Goal: Task Accomplishment & Management: Manage account settings

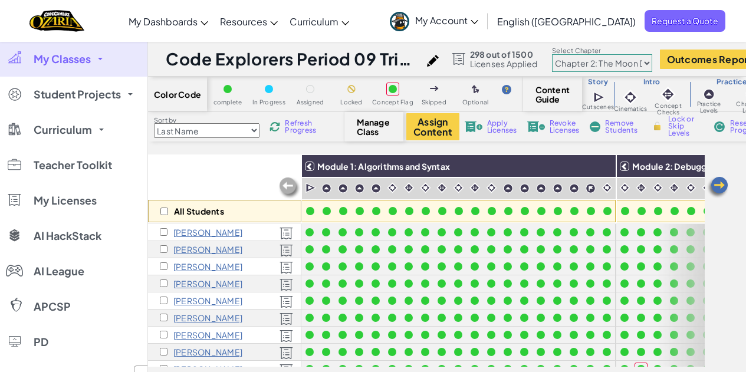
select select "5d8a57abe8919b28d5113af1"
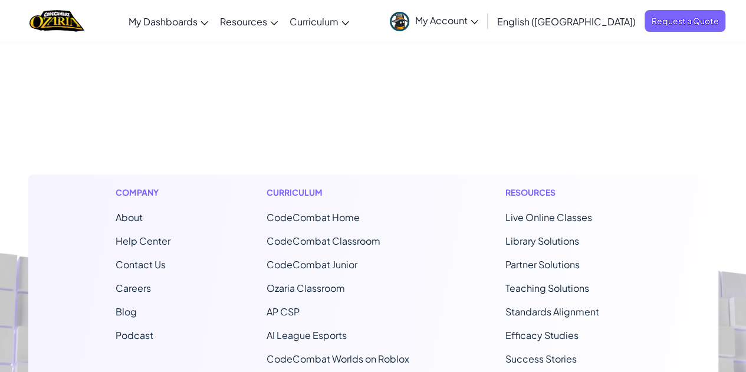
click at [479, 21] on span "My Account" at bounding box center [446, 20] width 63 height 12
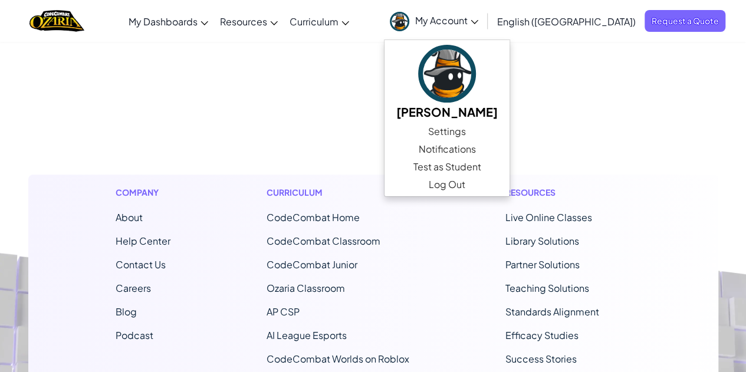
click at [198, 27] on span "My Dashboards" at bounding box center [163, 21] width 69 height 12
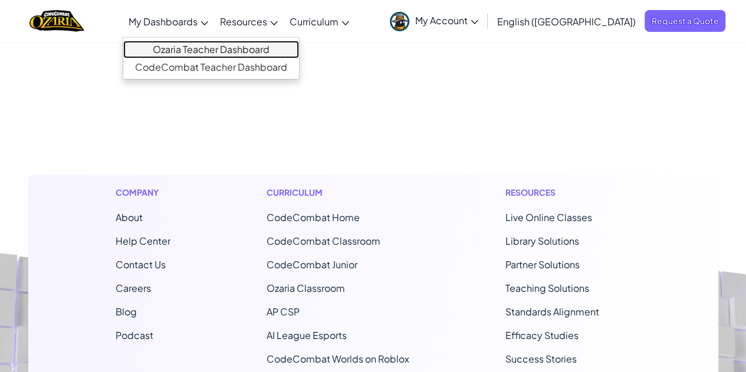
click at [254, 51] on link "Ozaria Teacher Dashboard" at bounding box center [211, 50] width 176 height 18
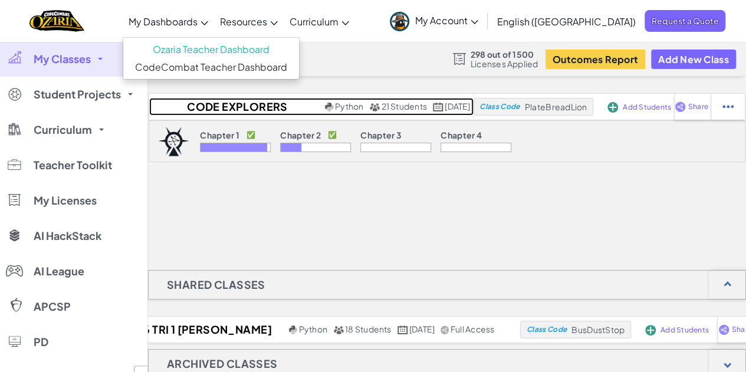
click at [253, 109] on h2 "Code Explorers Period 09 Trimester 1" at bounding box center [235, 107] width 173 height 18
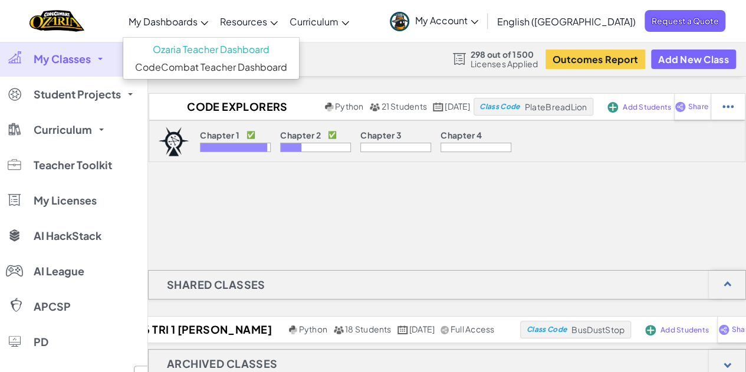
select select "5d8a57abe8919b28d5113af1"
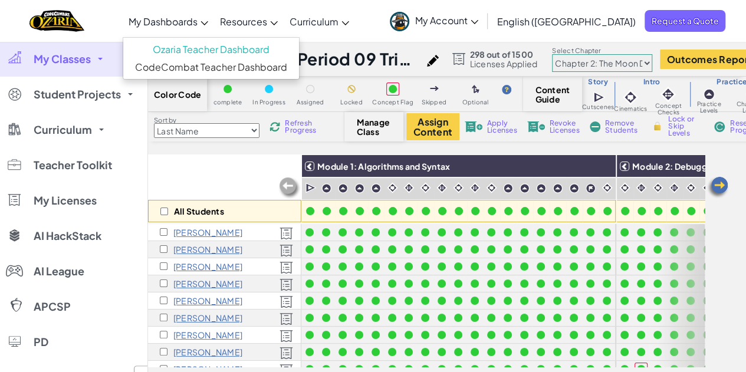
click at [716, 190] on img at bounding box center [718, 188] width 24 height 24
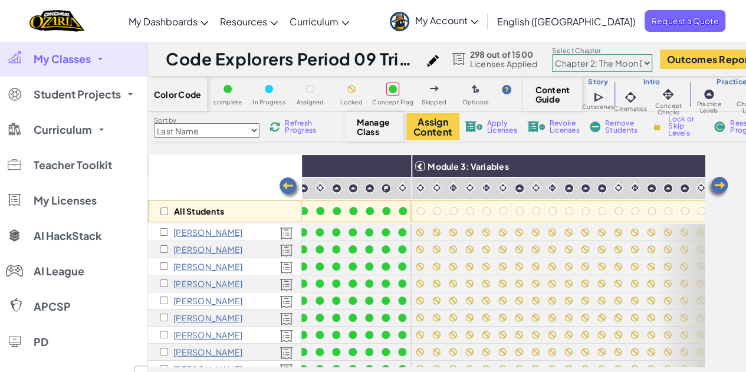
scroll to position [0, 461]
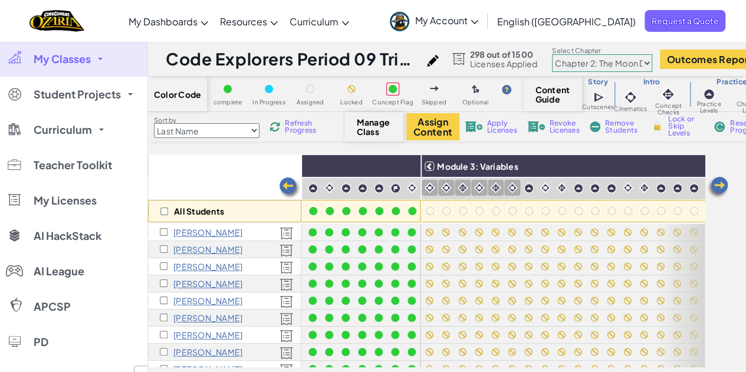
click at [430, 188] on img at bounding box center [429, 187] width 11 height 11
click at [687, 119] on span "Lock or Skip Levels" at bounding box center [686, 126] width 35 height 21
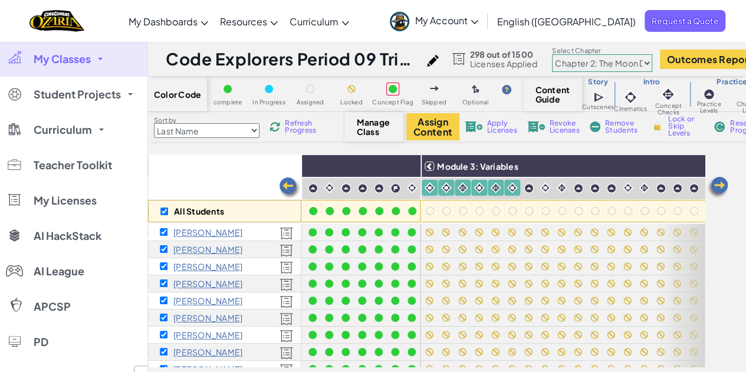
checkbox input "true"
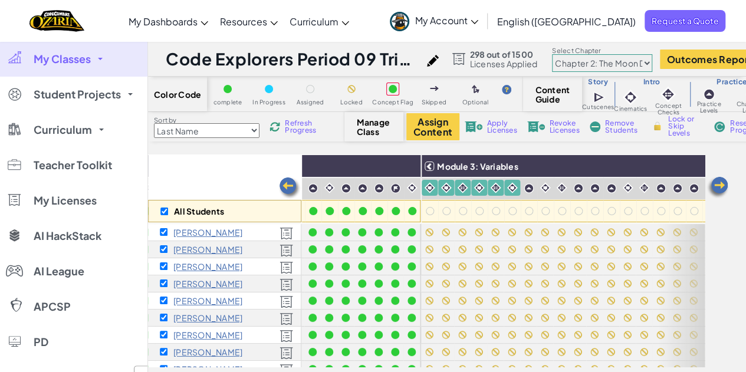
checkbox input "true"
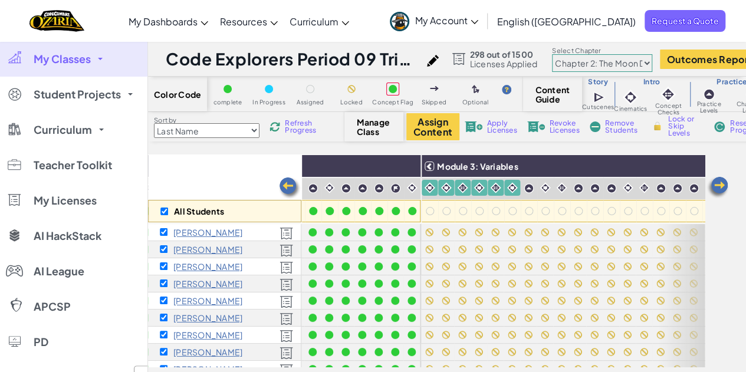
checkbox input "true"
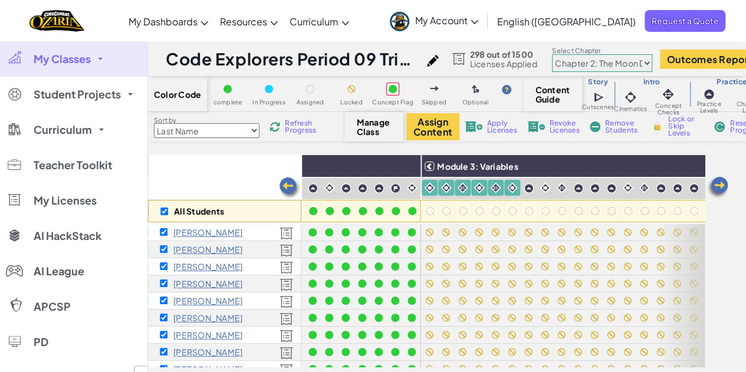
checkbox input "true"
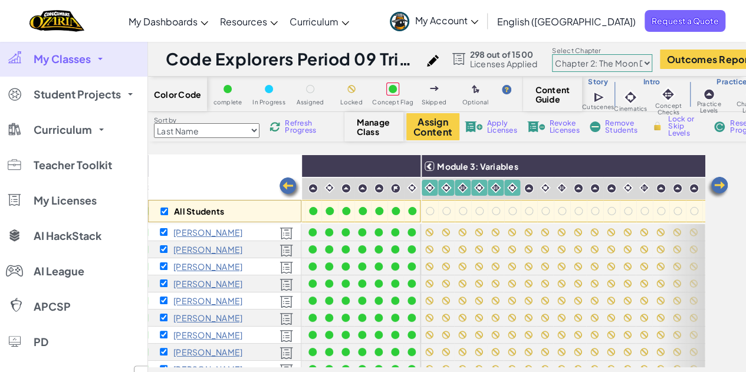
checkbox input "true"
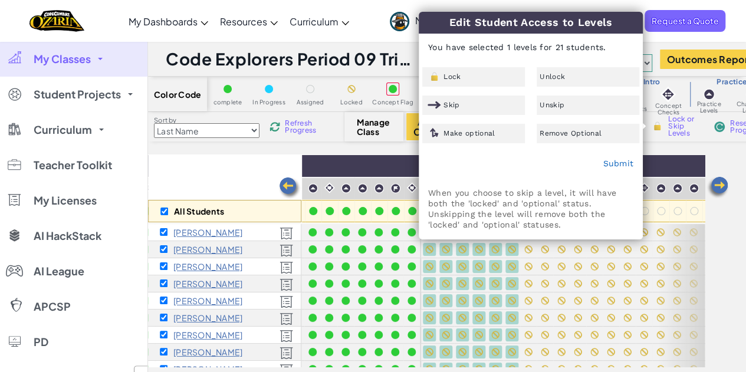
click at [572, 73] on div "Unlock" at bounding box center [588, 76] width 103 height 19
click at [617, 164] on link "Submit" at bounding box center [618, 163] width 31 height 9
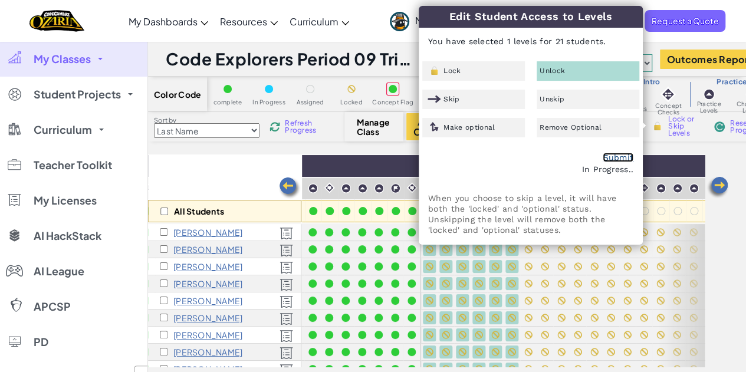
checkbox input "false"
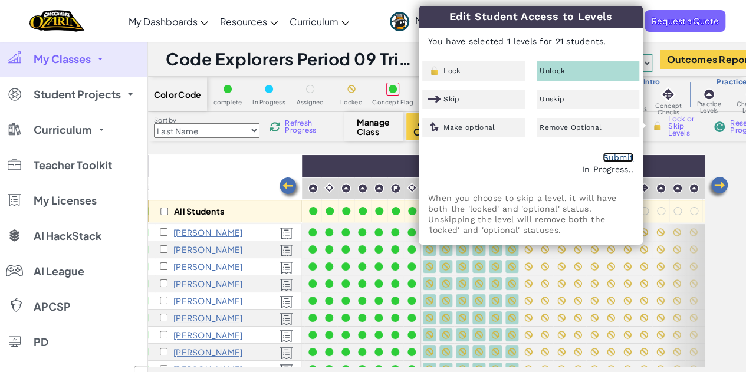
checkbox input "false"
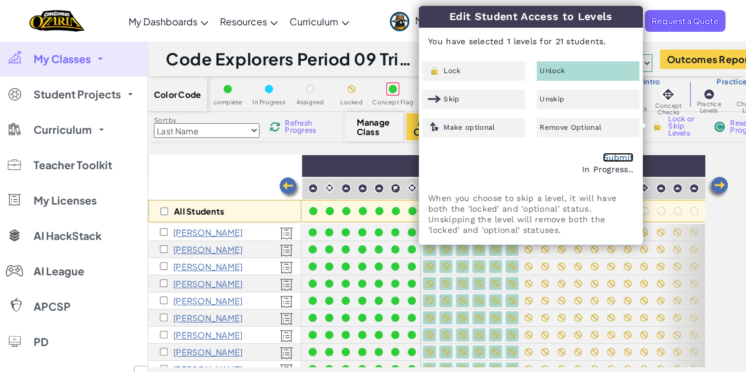
checkbox input "false"
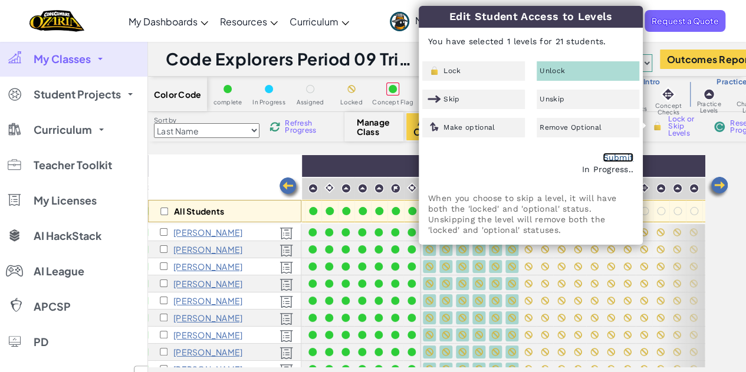
checkbox input "false"
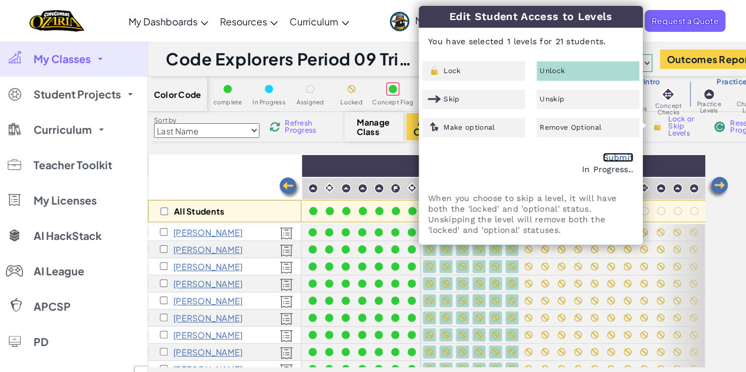
checkbox input "false"
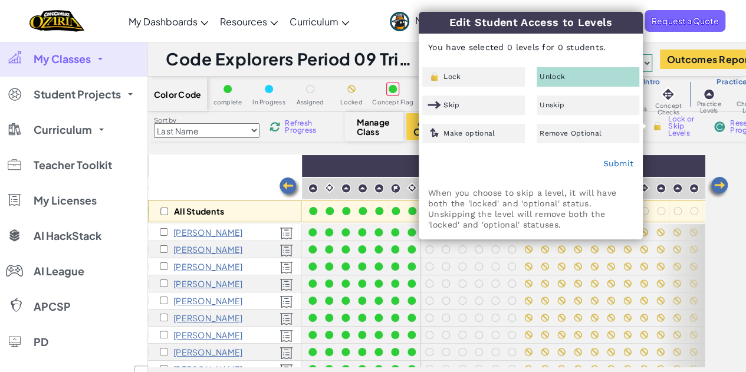
click at [211, 166] on div "All Students" at bounding box center [224, 189] width 153 height 68
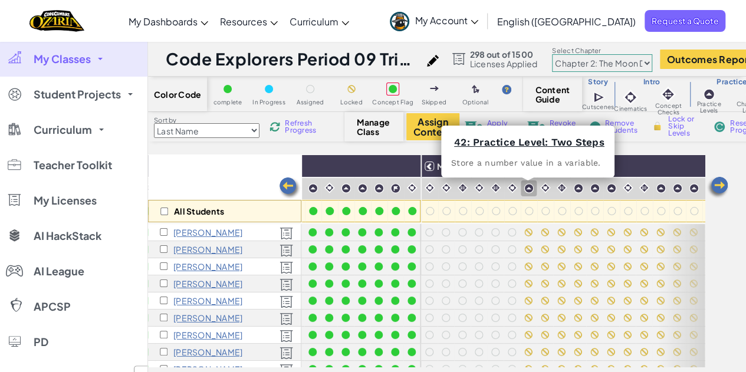
click at [532, 189] on img at bounding box center [529, 189] width 10 height 10
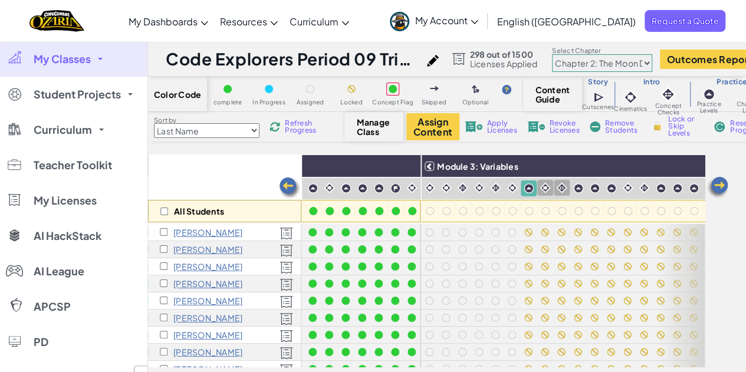
click at [544, 191] on img at bounding box center [545, 187] width 11 height 11
click at [683, 127] on span "Lock or Skip Levels" at bounding box center [686, 126] width 35 height 21
checkbox input "true"
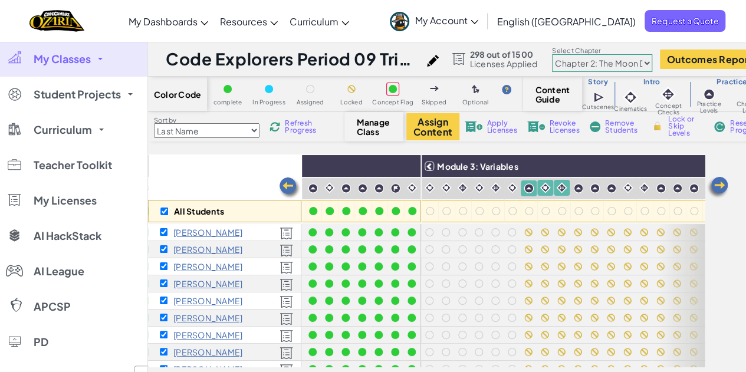
checkbox input "true"
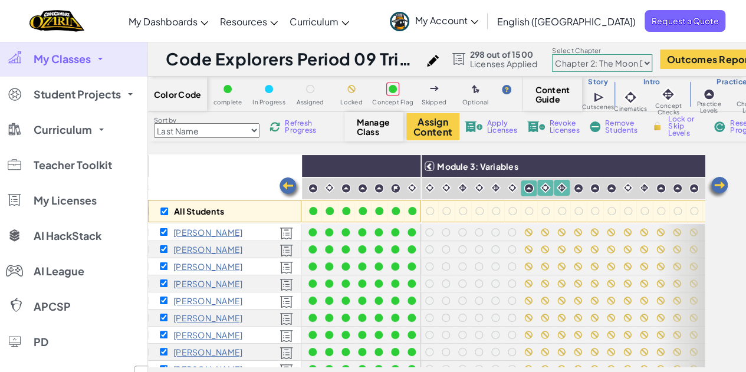
checkbox input "true"
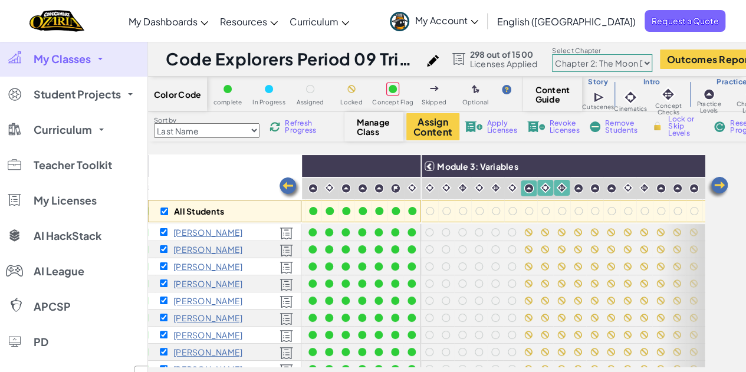
checkbox input "true"
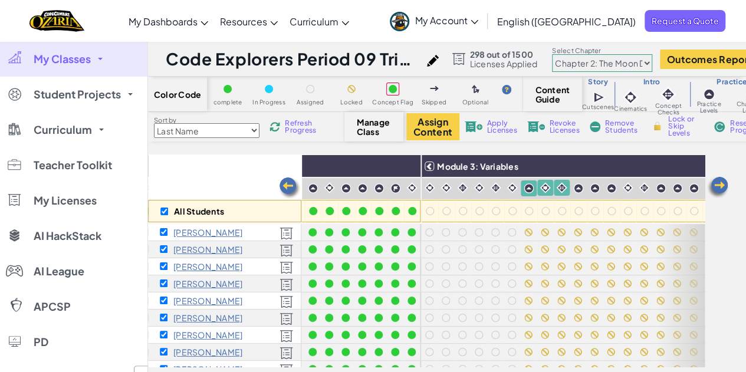
checkbox input "true"
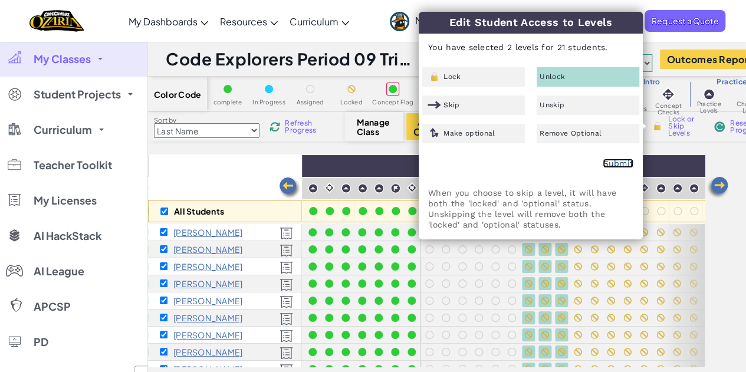
click at [615, 160] on link "Submit" at bounding box center [618, 163] width 31 height 9
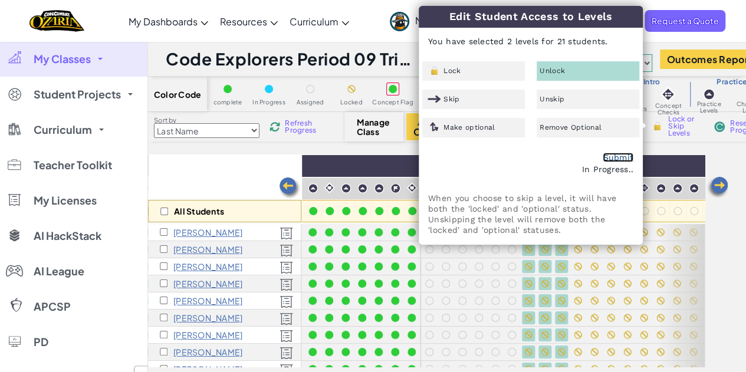
checkbox input "false"
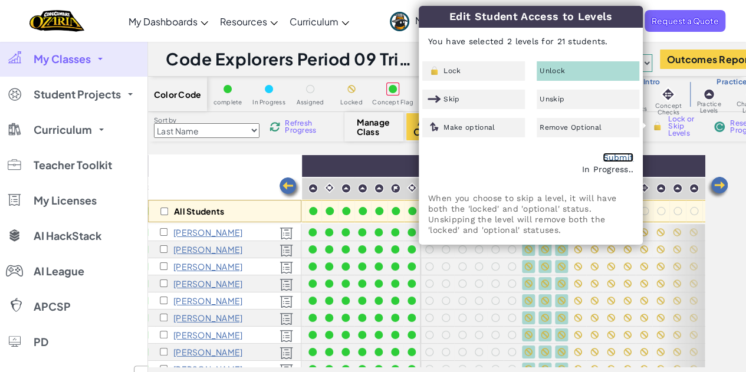
checkbox input "false"
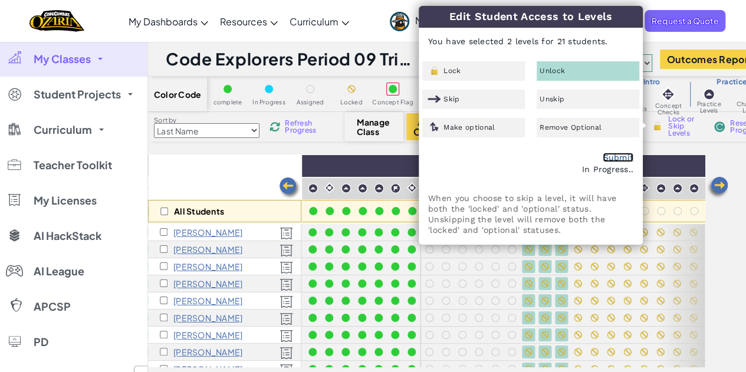
checkbox input "false"
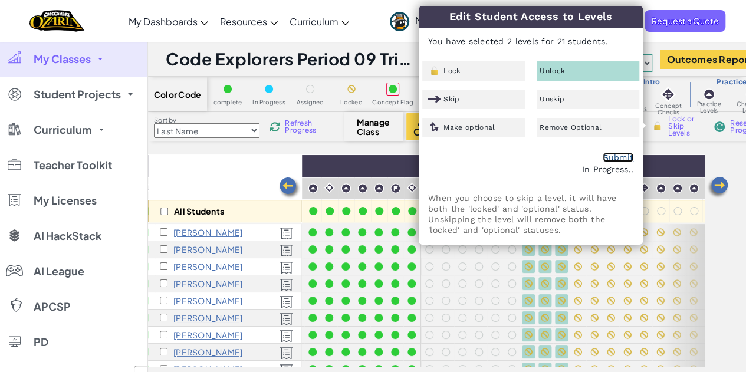
checkbox input "false"
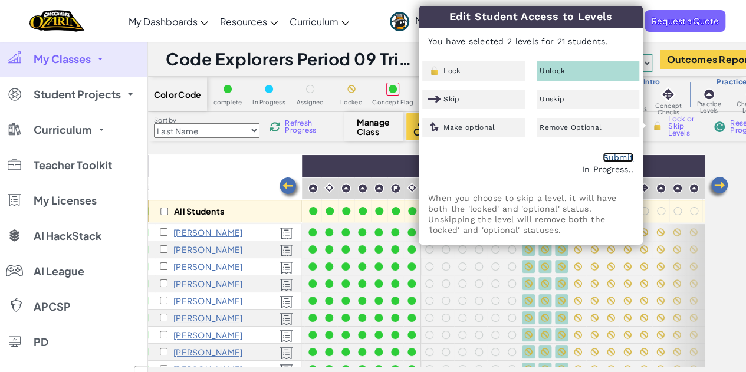
checkbox input "false"
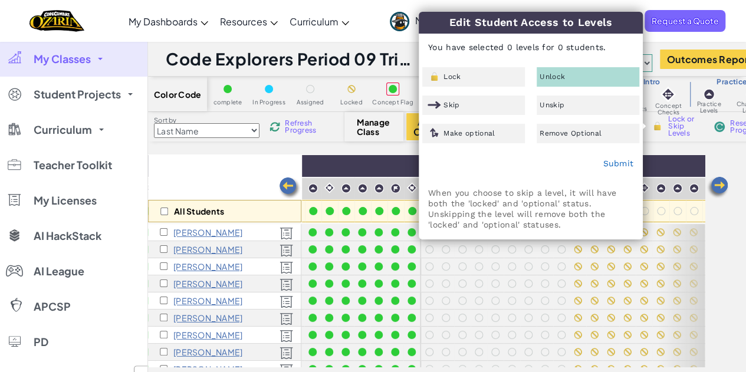
click at [712, 232] on div "All Students Module 1: Algorithms and Syntax Module 2: Debugging Module 3: Vari…" at bounding box center [447, 267] width 598 height 225
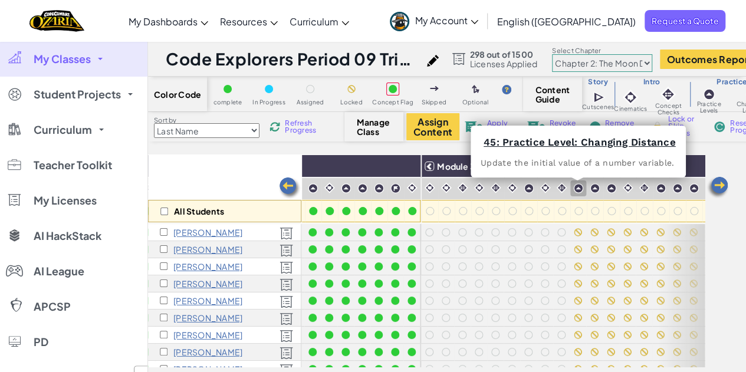
click at [580, 189] on img at bounding box center [579, 189] width 10 height 10
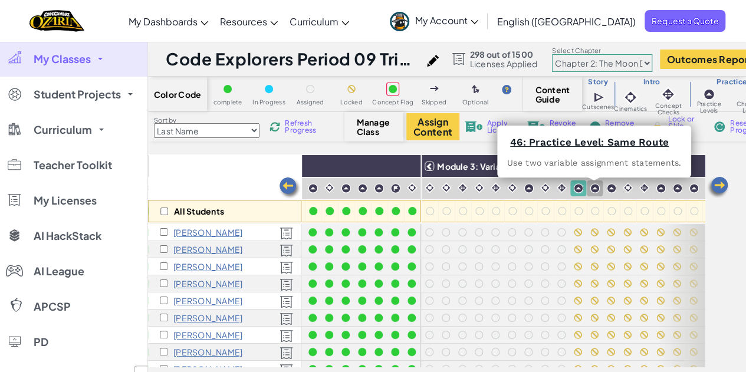
click at [596, 186] on img at bounding box center [595, 189] width 10 height 10
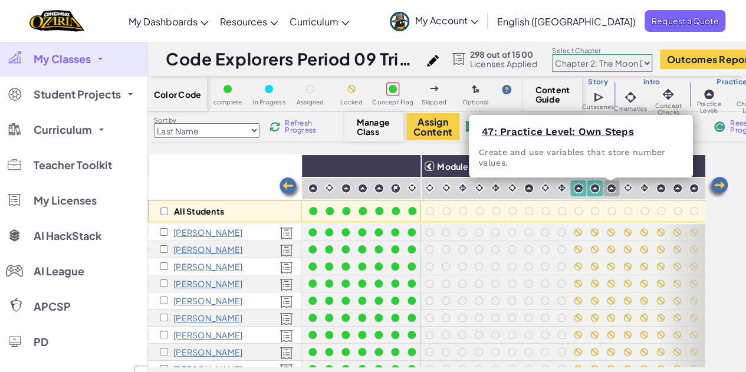
click at [609, 188] on img at bounding box center [612, 189] width 10 height 10
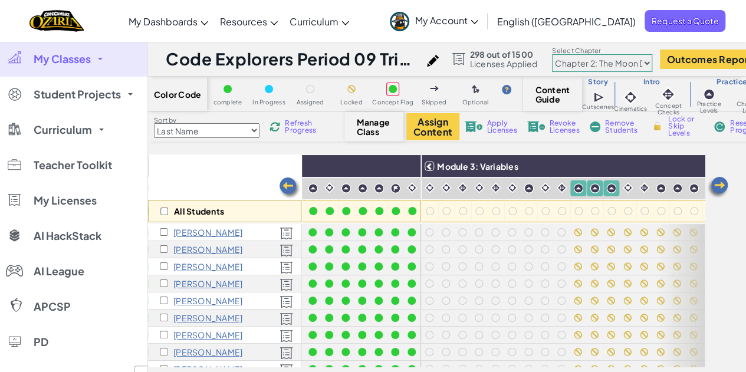
click at [680, 129] on span "Lock or Skip Levels" at bounding box center [686, 126] width 35 height 21
checkbox input "true"
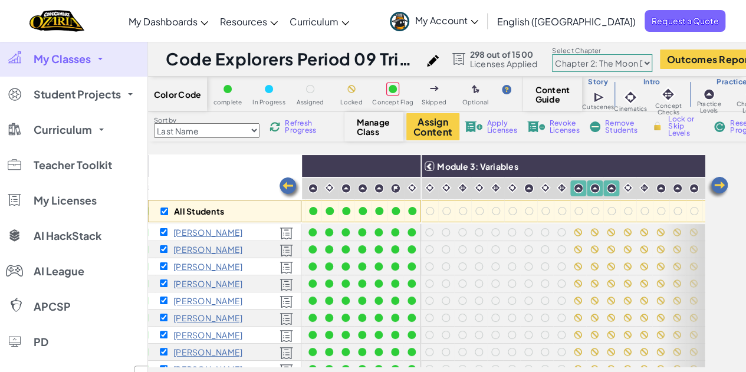
checkbox input "true"
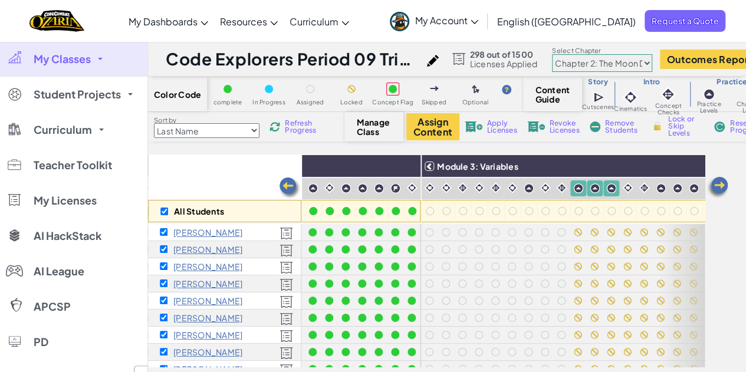
checkbox input "true"
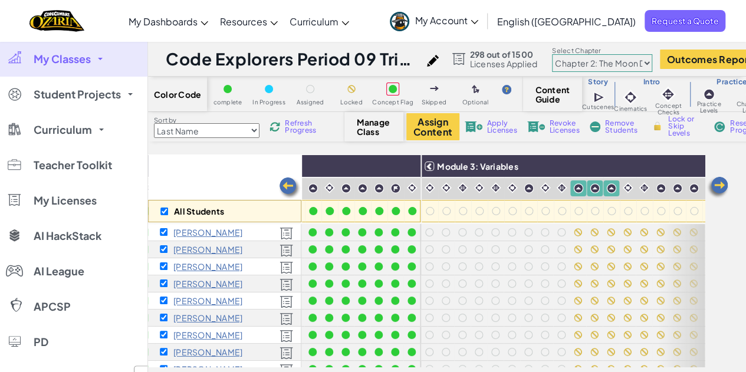
checkbox input "true"
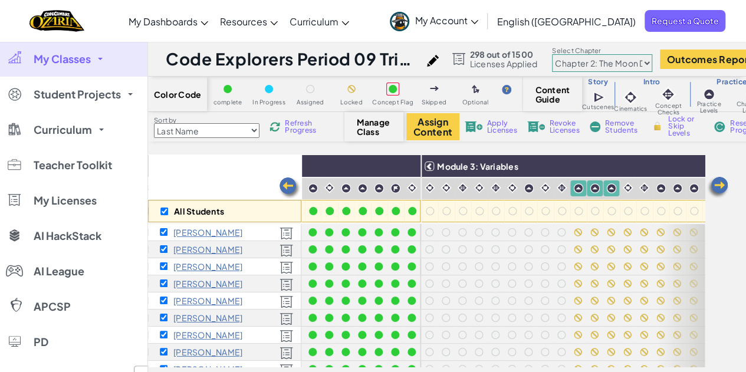
checkbox input "true"
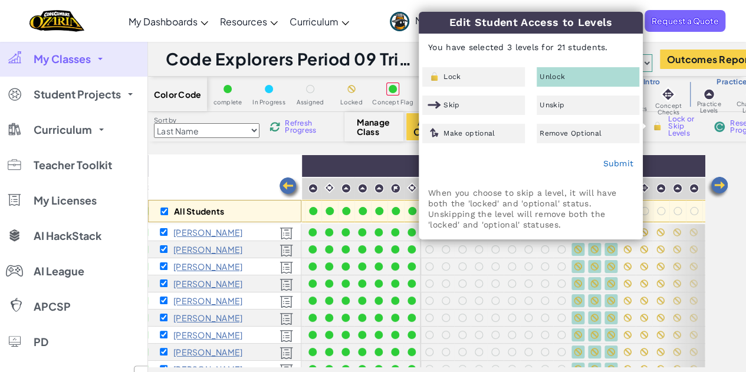
click at [579, 96] on div "Unskip" at bounding box center [588, 105] width 103 height 19
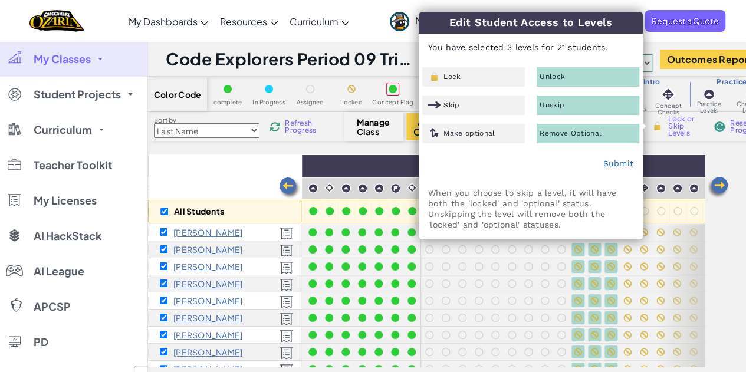
click at [579, 102] on div "Unskip" at bounding box center [588, 105] width 103 height 19
click at [558, 70] on div "Unlock" at bounding box center [588, 76] width 103 height 19
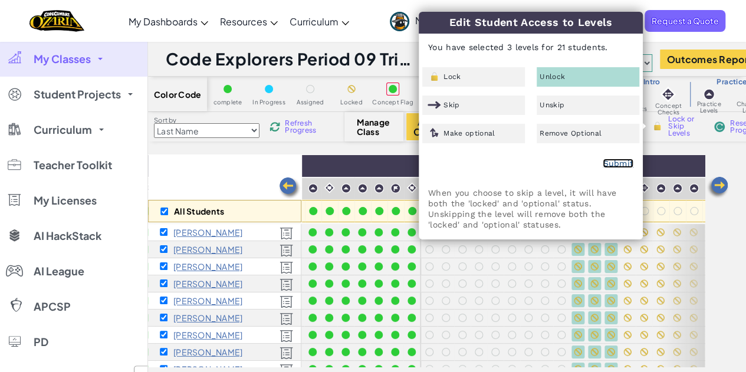
click at [618, 166] on link "Submit" at bounding box center [618, 163] width 31 height 9
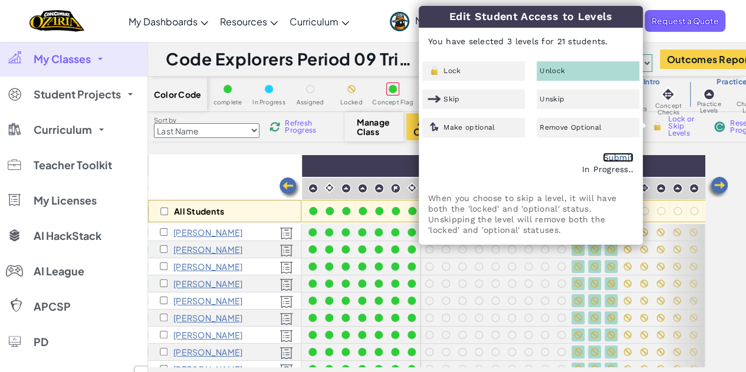
checkbox input "false"
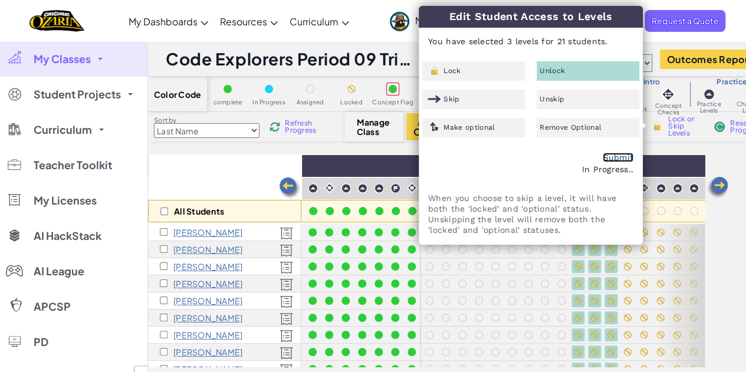
checkbox input "false"
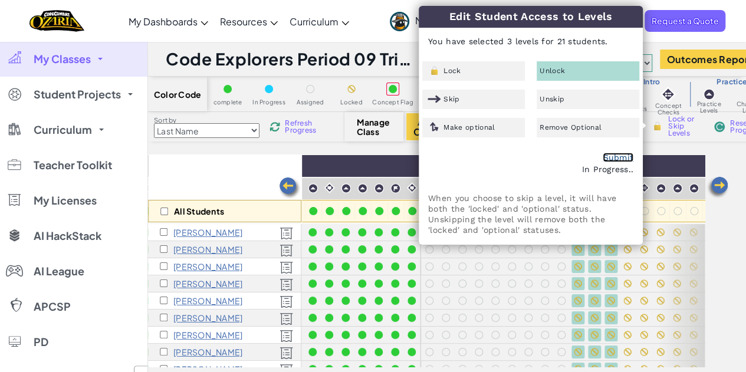
checkbox input "false"
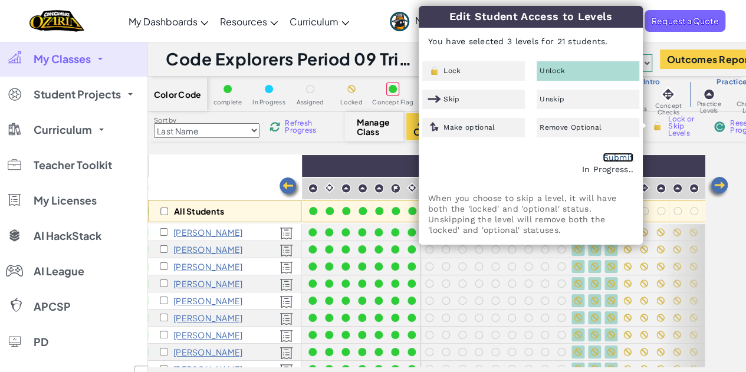
checkbox input "false"
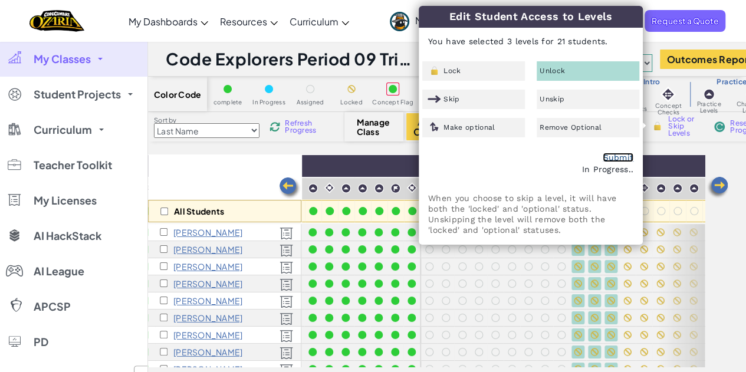
checkbox input "false"
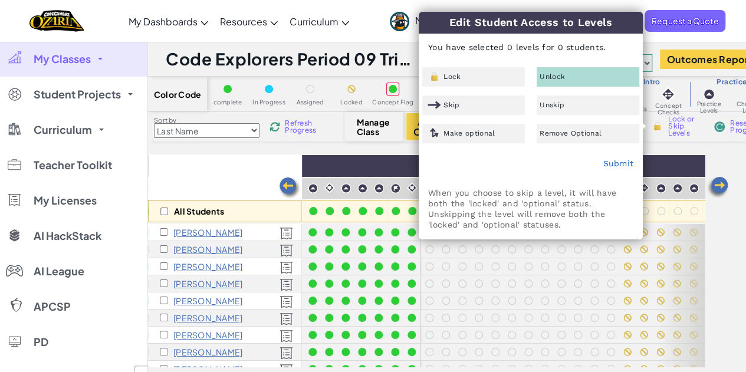
click at [231, 158] on div "All Students" at bounding box center [224, 189] width 153 height 68
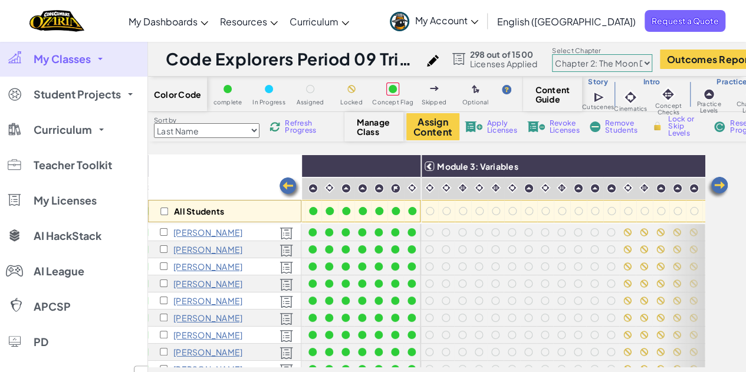
click at [204, 146] on div "Color Code complete In Progress Assigned Locked Concept Flag Skipped Optional C…" at bounding box center [447, 228] width 598 height 303
click at [582, 68] on select "Chapter 1: Sky Mountain Chapter 2: The Moon Dancers Chapter 3: The Phoenix Land…" at bounding box center [602, 63] width 100 height 18
select select "5d41d731a8d1836b5aa3cba1"
click at [562, 54] on select "Chapter 1: Sky Mountain Chapter 2: The Moon Dancers Chapter 3: The Phoenix Land…" at bounding box center [602, 63] width 100 height 18
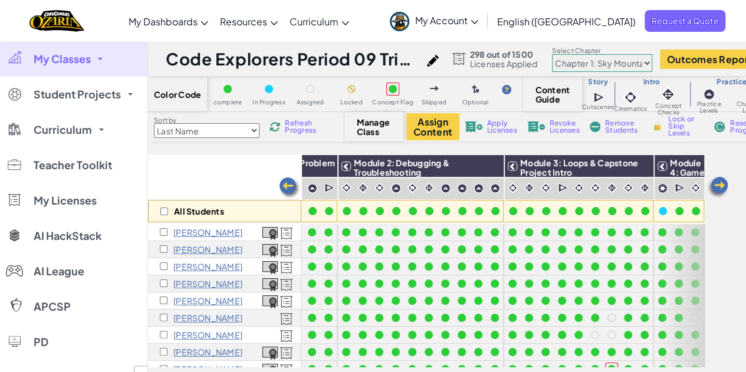
scroll to position [0, 122]
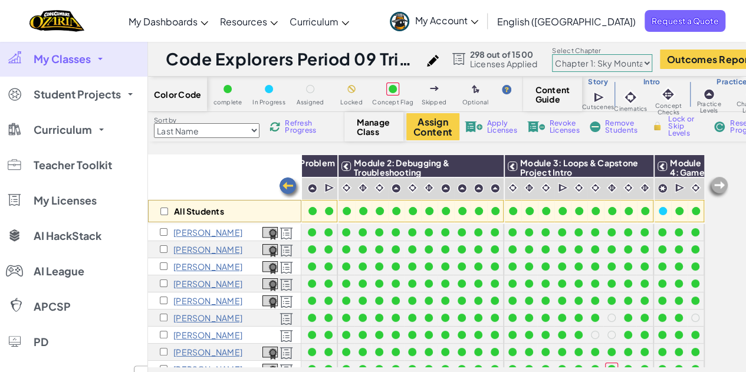
click at [717, 182] on img at bounding box center [718, 188] width 24 height 24
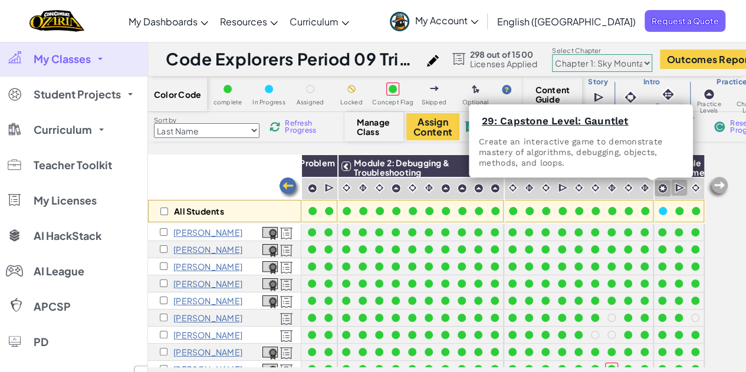
click at [658, 187] on img at bounding box center [663, 189] width 10 height 10
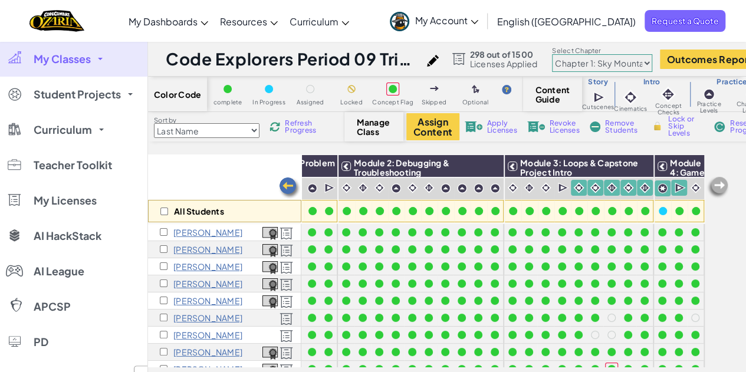
click at [658, 187] on img at bounding box center [663, 189] width 10 height 10
click at [653, 149] on div "Color Code complete In Progress Assigned Locked Concept Flag Skipped Optional C…" at bounding box center [447, 228] width 598 height 303
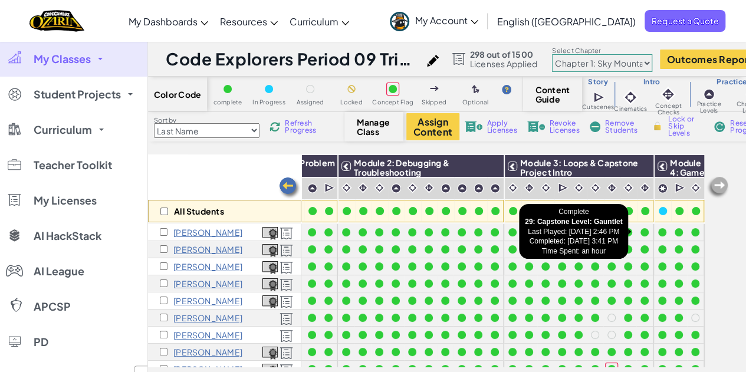
click at [658, 230] on div at bounding box center [662, 232] width 8 height 8
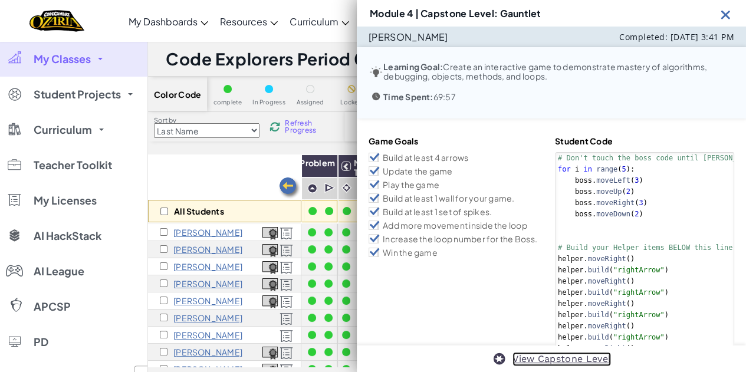
click at [550, 358] on link "View Capstone Level" at bounding box center [562, 359] width 99 height 14
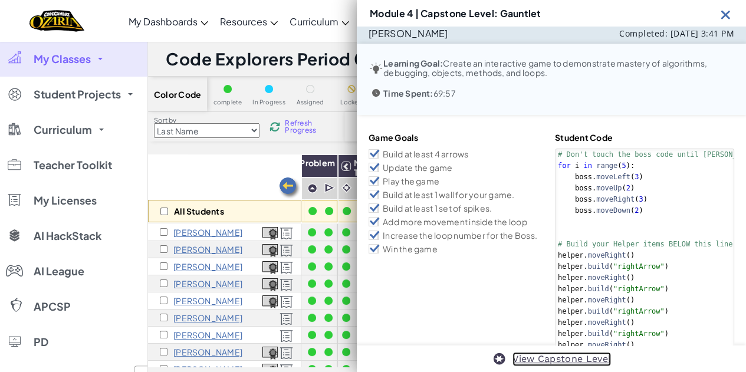
scroll to position [0, 0]
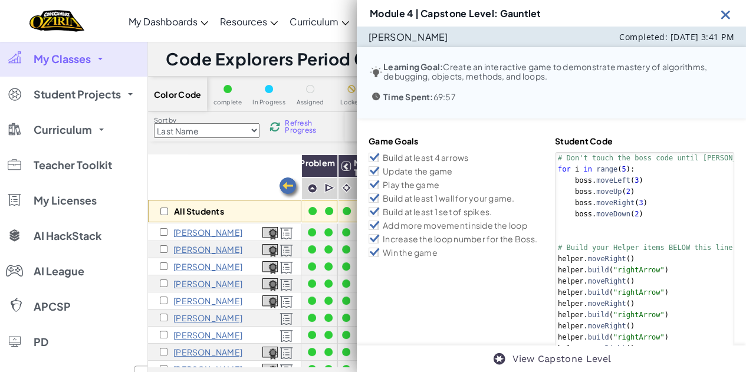
click at [725, 14] on img at bounding box center [726, 14] width 15 height 15
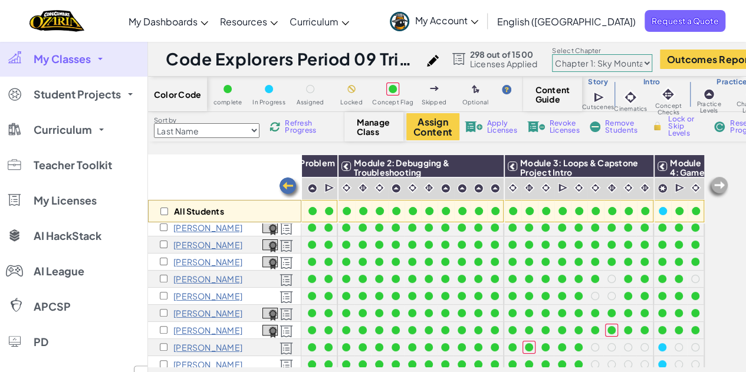
scroll to position [40, 122]
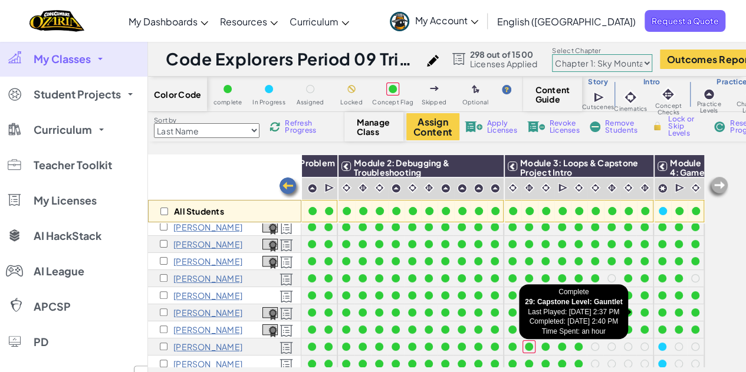
click at [656, 313] on div at bounding box center [662, 312] width 13 height 13
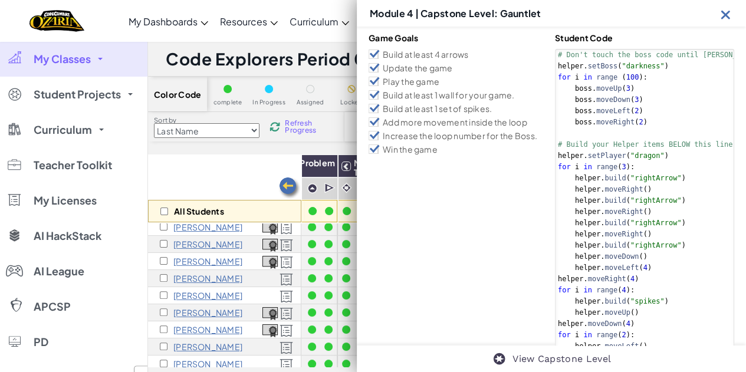
scroll to position [101, 0]
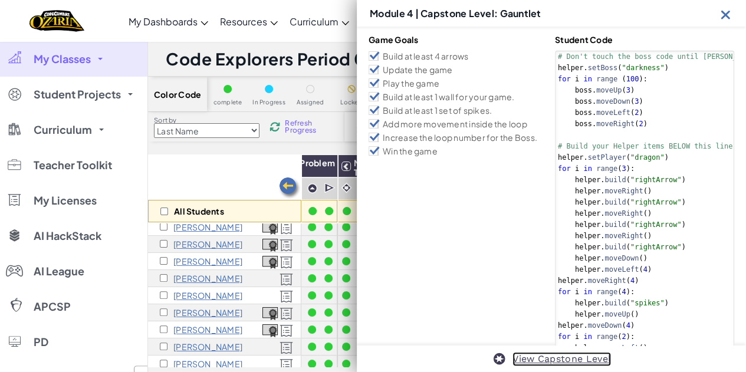
click at [564, 362] on link "View Capstone Level" at bounding box center [562, 359] width 99 height 14
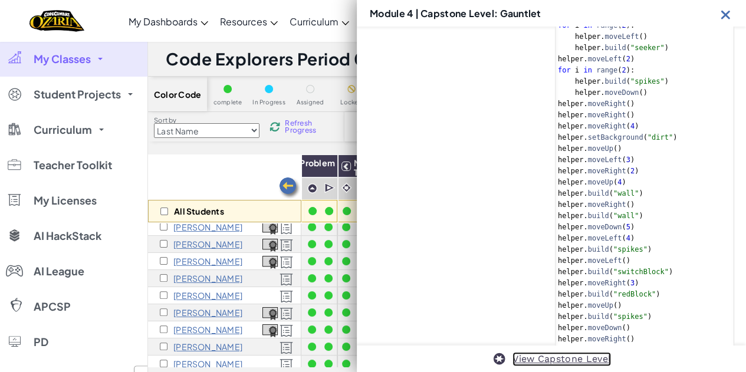
scroll to position [477, 0]
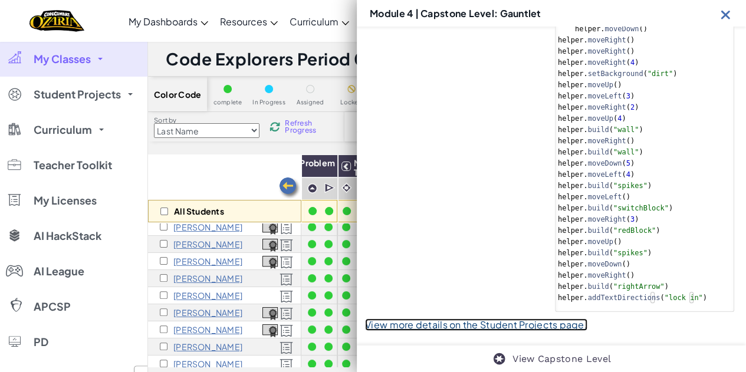
click at [543, 328] on link "View more details on the Student Projects page." at bounding box center [476, 325] width 222 height 12
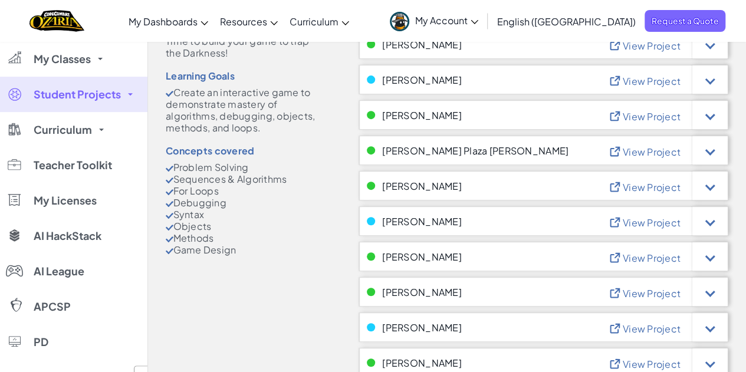
scroll to position [120, 0]
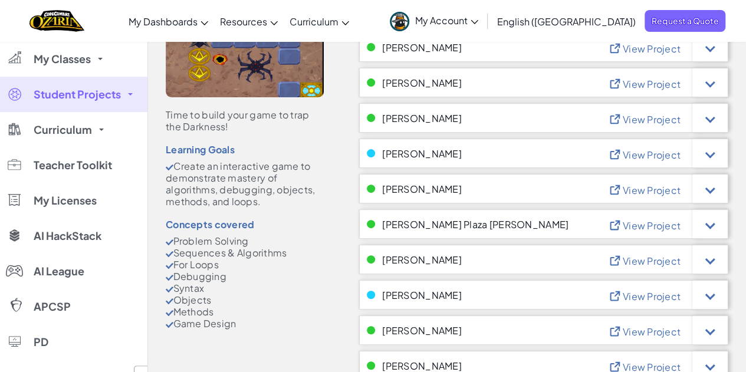
click at [665, 225] on span "View Project" at bounding box center [652, 225] width 58 height 12
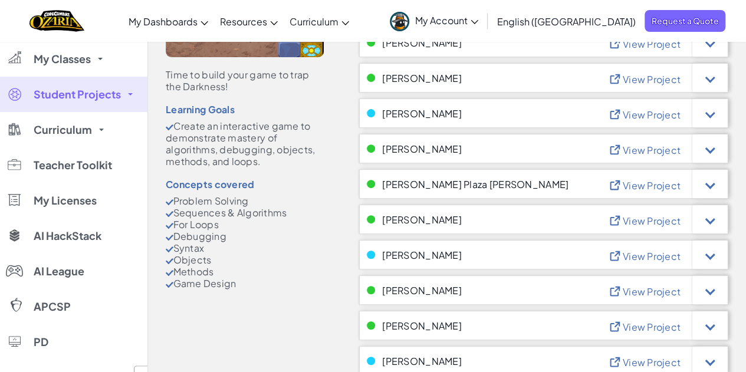
scroll to position [147, 0]
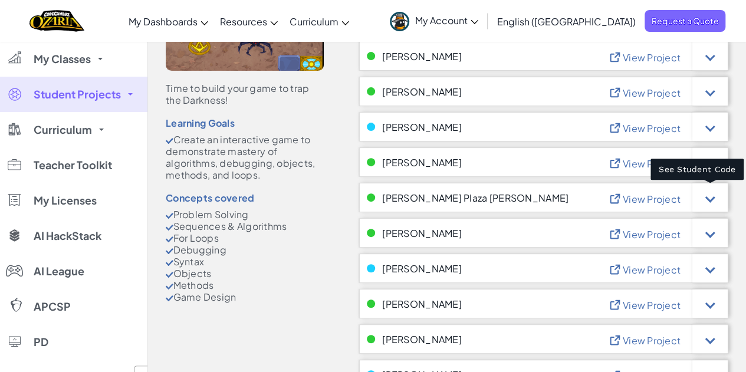
click at [710, 198] on div at bounding box center [711, 198] width 10 height 10
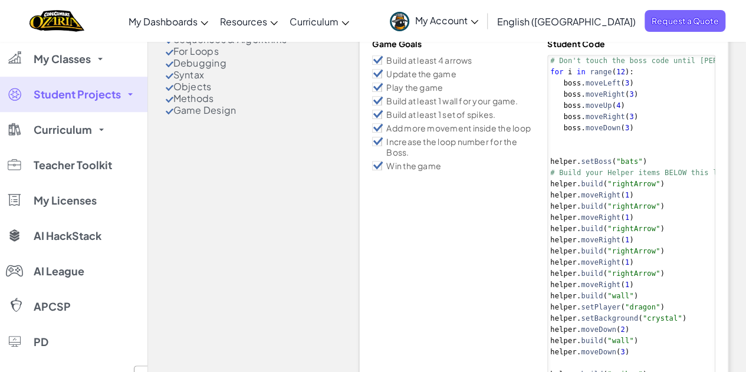
scroll to position [268, 0]
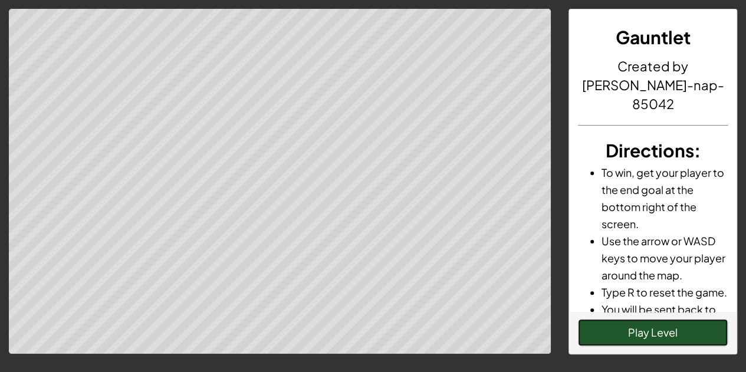
click at [653, 331] on button "Play Level" at bounding box center [653, 332] width 150 height 27
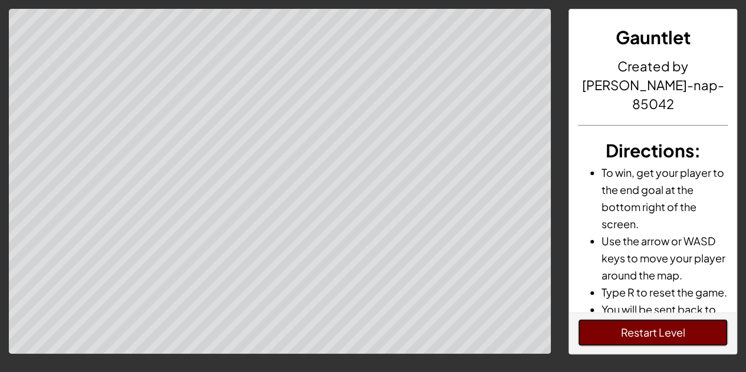
click at [637, 333] on button "Restart Level" at bounding box center [653, 332] width 150 height 27
